Goal: Task Accomplishment & Management: Use online tool/utility

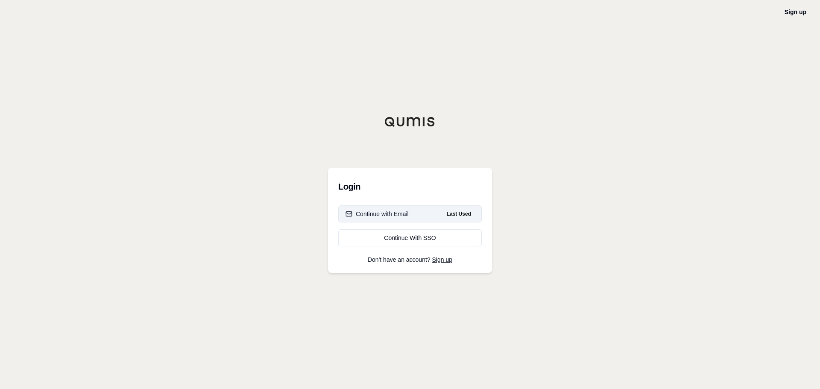
click at [419, 216] on button "Continue with Email Last Used" at bounding box center [409, 213] width 143 height 17
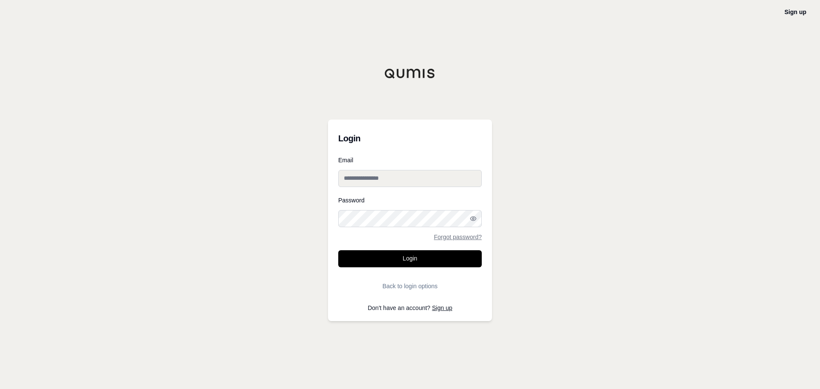
type input "**********"
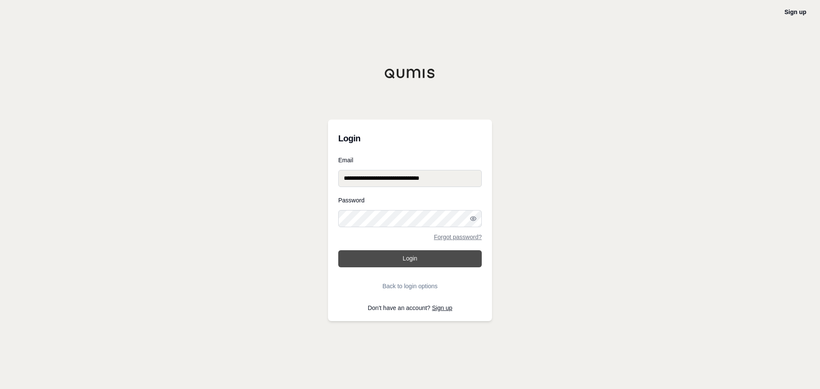
click at [402, 263] on button "Login" at bounding box center [409, 258] width 143 height 17
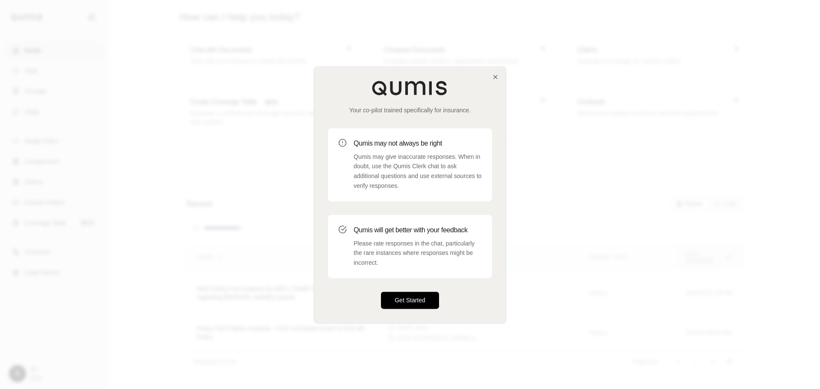
click at [418, 303] on button "Get Started" at bounding box center [410, 300] width 58 height 17
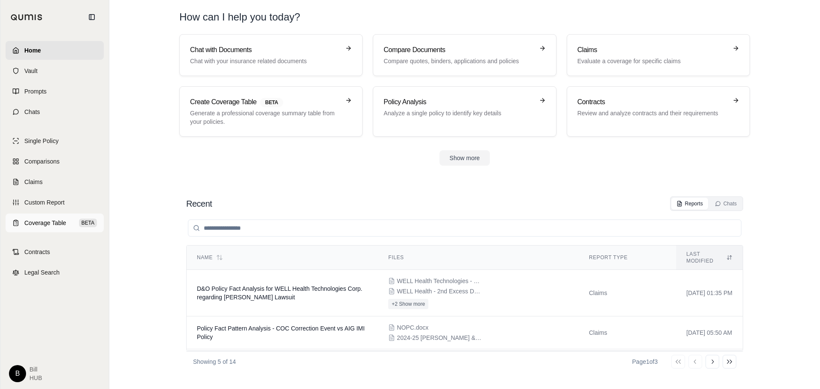
click at [43, 220] on span "Coverage Table" at bounding box center [45, 223] width 42 height 9
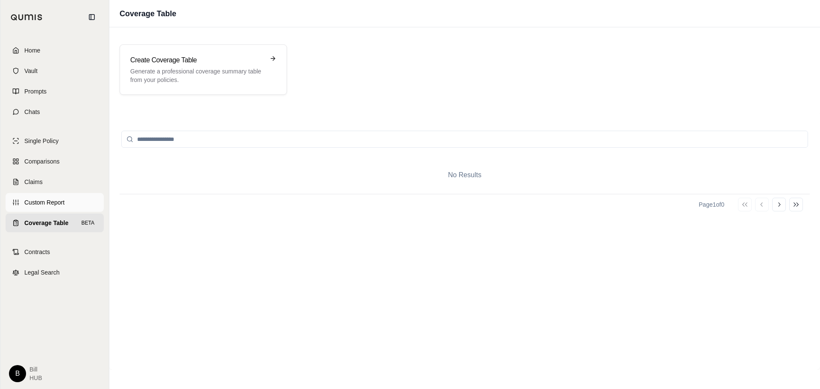
click at [39, 205] on span "Custom Report" at bounding box center [44, 202] width 40 height 9
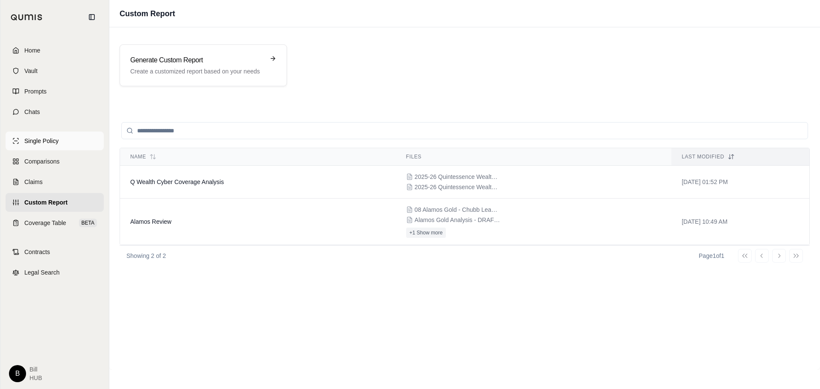
click at [82, 141] on link "Single Policy" at bounding box center [55, 140] width 98 height 19
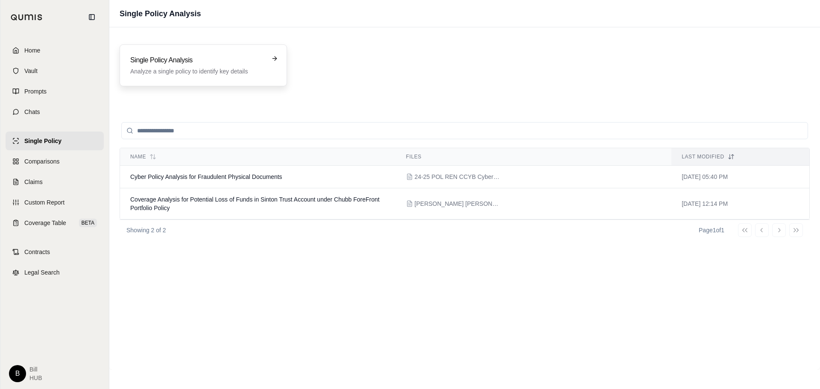
click at [213, 69] on p "Analyze a single policy to identify key details" at bounding box center [197, 71] width 134 height 9
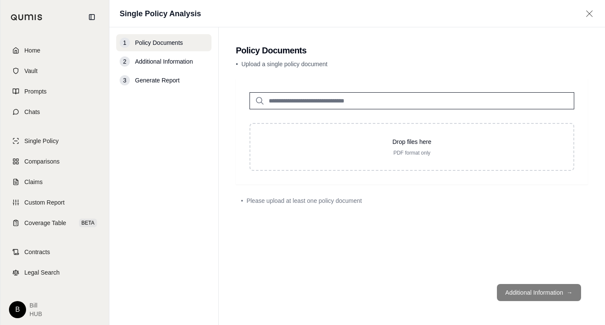
click at [168, 302] on nav "1 Policy Documents 2 Additional Information 3 Generate Report" at bounding box center [163, 176] width 109 height 298
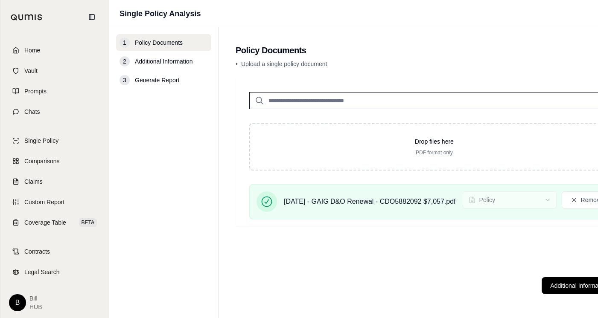
click at [489, 57] on main "Policy Documents • Upload a single policy document Drop files here PDF format o…" at bounding box center [435, 172] width 432 height 291
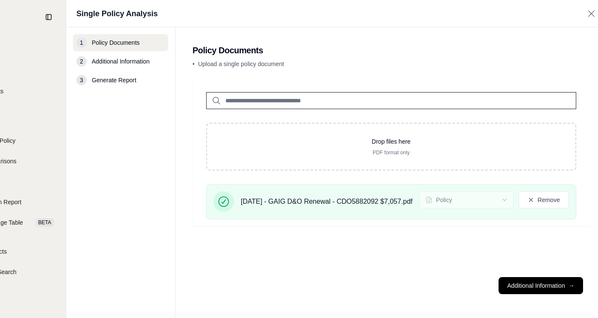
scroll to position [0, 42]
click at [574, 295] on button "Additional Information →" at bounding box center [542, 286] width 84 height 17
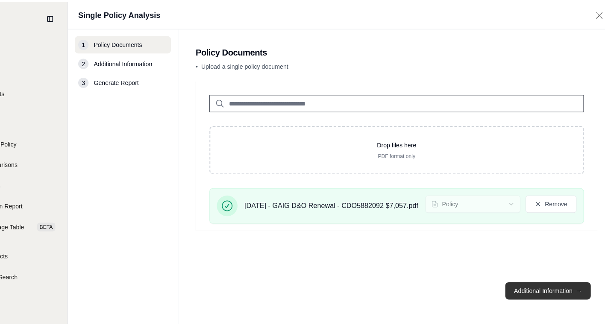
scroll to position [0, 0]
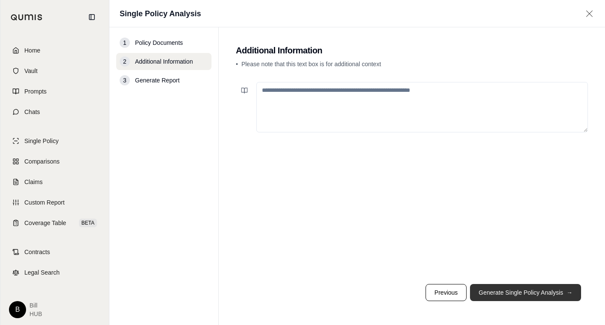
click at [510, 296] on button "Generate Single Policy Analysis →" at bounding box center [525, 292] width 111 height 17
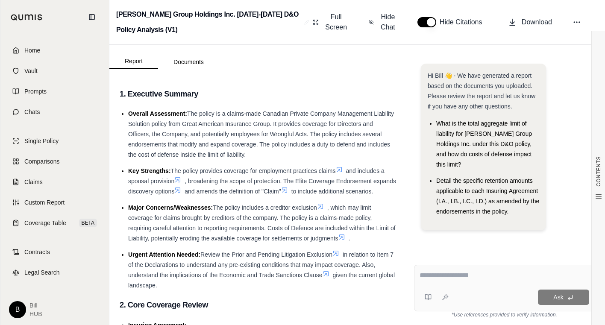
click at [492, 269] on div "Ask" at bounding box center [504, 288] width 181 height 47
type textarea "**********"
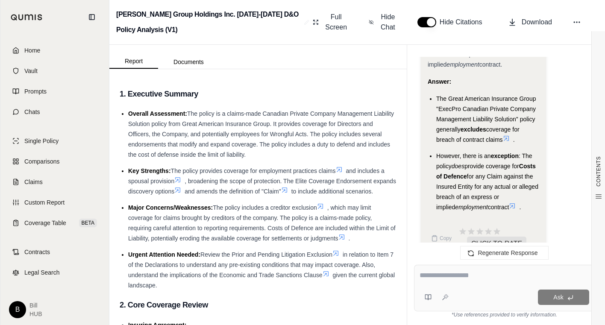
click at [453, 279] on textarea at bounding box center [503, 275] width 169 height 10
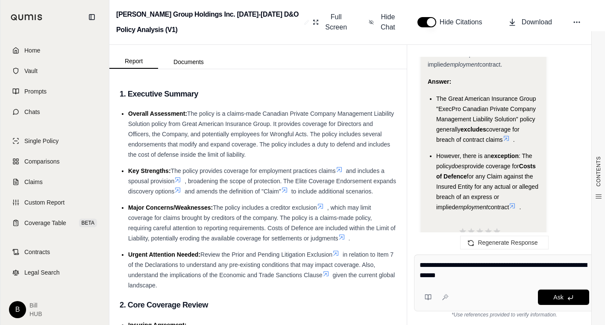
type textarea "**********"
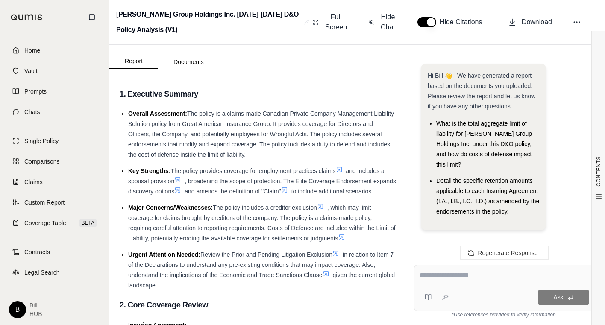
scroll to position [4055, 0]
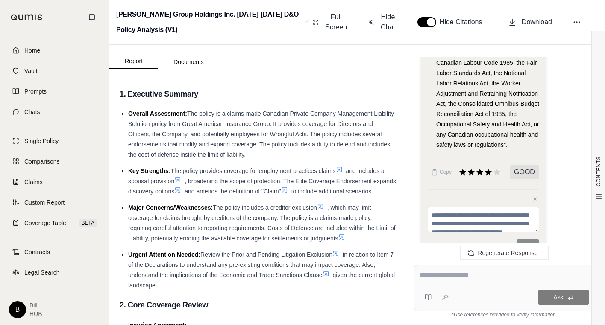
drag, startPoint x: 459, startPoint y: 194, endPoint x: 498, endPoint y: 115, distance: 88.0
click at [498, 115] on span "which states that Loss shall not include "any obligation of the Insured Entity …" at bounding box center [487, 73] width 103 height 150
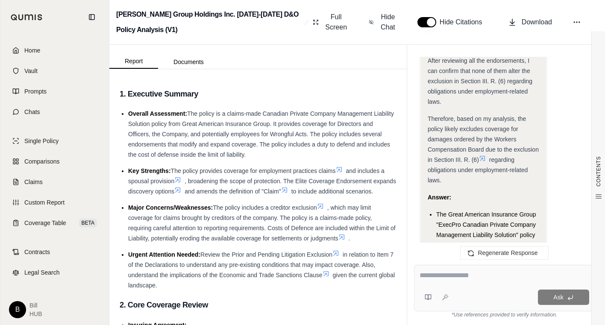
scroll to position [3905, 0]
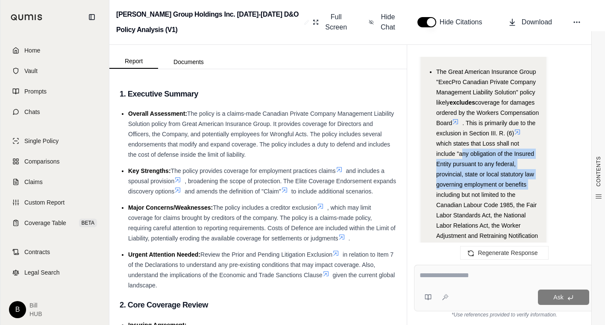
drag, startPoint x: 460, startPoint y: 133, endPoint x: 528, endPoint y: 165, distance: 75.4
click at [528, 165] on li "The Great American Insurance Group "ExecPro Canadian Private Company Management…" at bounding box center [487, 179] width 103 height 225
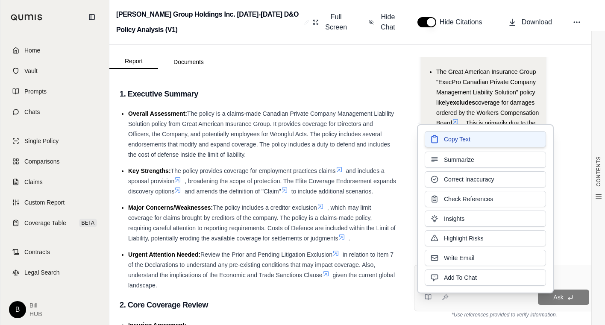
drag, startPoint x: 528, startPoint y: 165, endPoint x: 455, endPoint y: 141, distance: 76.8
click at [455, 141] on span "Copy Text" at bounding box center [457, 139] width 26 height 9
